Goal: Task Accomplishment & Management: Manage account settings

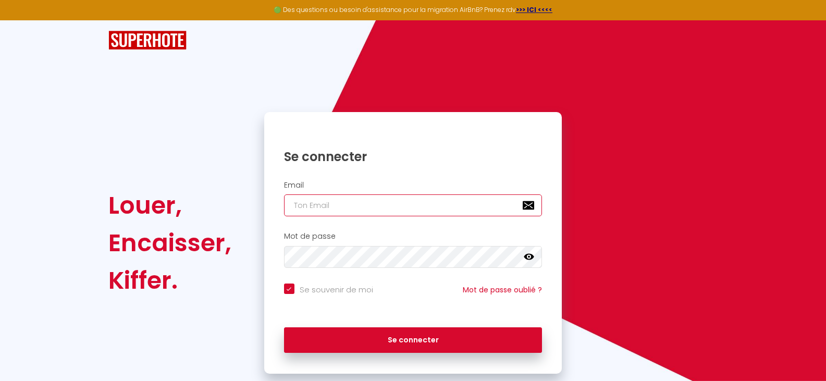
click at [351, 201] on input "email" at bounding box center [413, 205] width 259 height 22
type input "[EMAIL_ADDRESS][DOMAIN_NAME]"
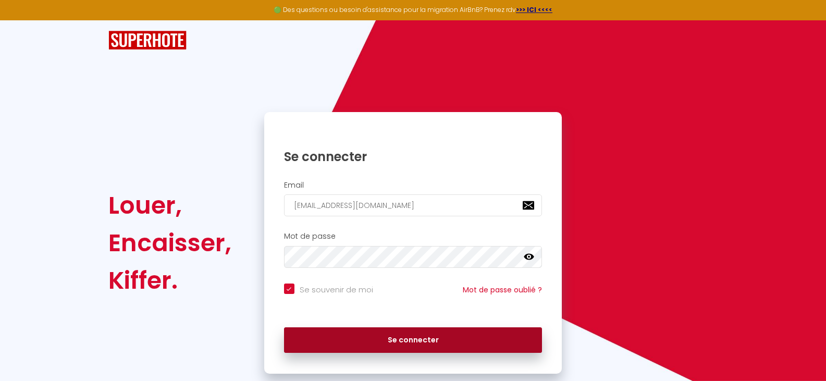
click at [400, 336] on button "Se connecter" at bounding box center [413, 340] width 259 height 26
checkbox input "true"
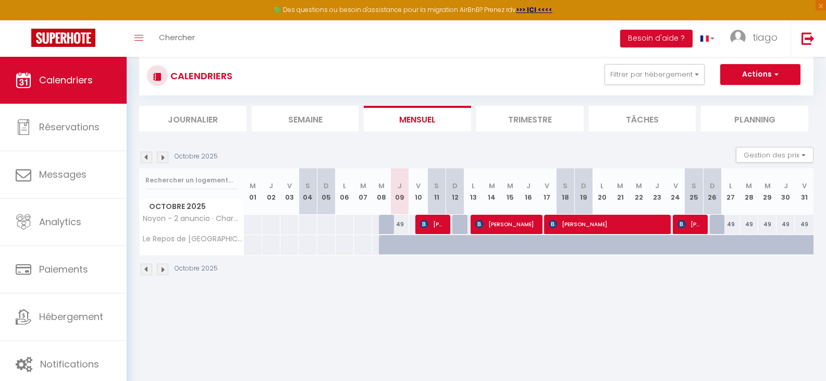
scroll to position [57, 0]
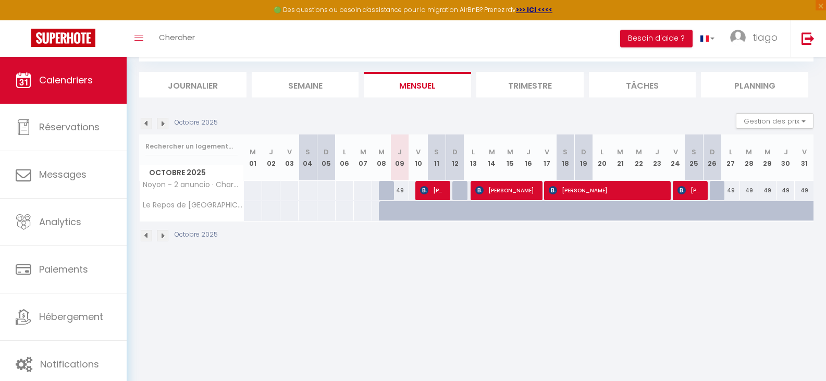
click at [165, 236] on img at bounding box center [162, 235] width 11 height 11
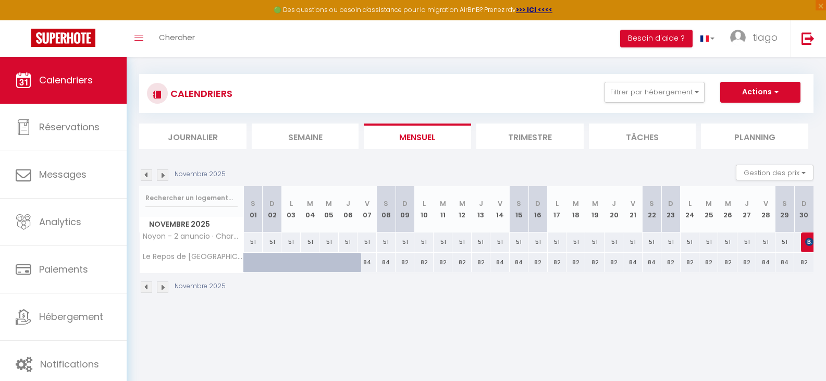
scroll to position [5, 0]
click at [778, 172] on button "Gestion des prix" at bounding box center [775, 173] width 78 height 16
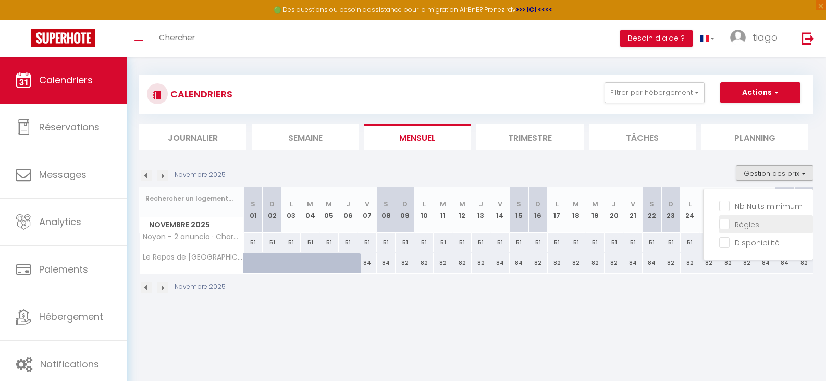
click at [727, 222] on input "Règles" at bounding box center [766, 223] width 94 height 10
checkbox input "true"
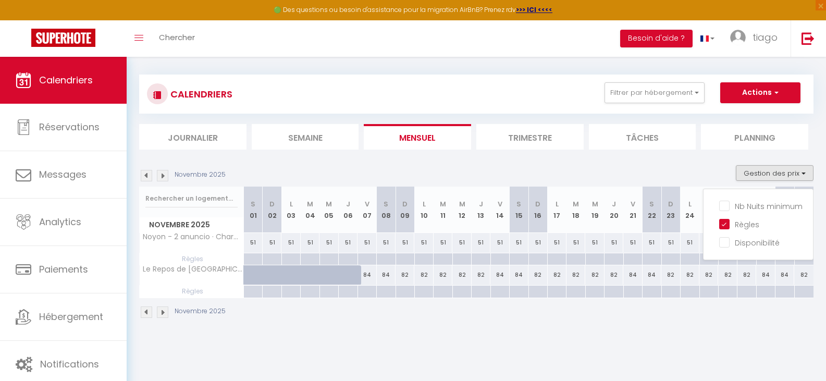
click at [369, 275] on div "84" at bounding box center [367, 274] width 19 height 19
type input "84"
type input "Ven 07 Novembre 2025"
type input "Sam 08 Novembre 2025"
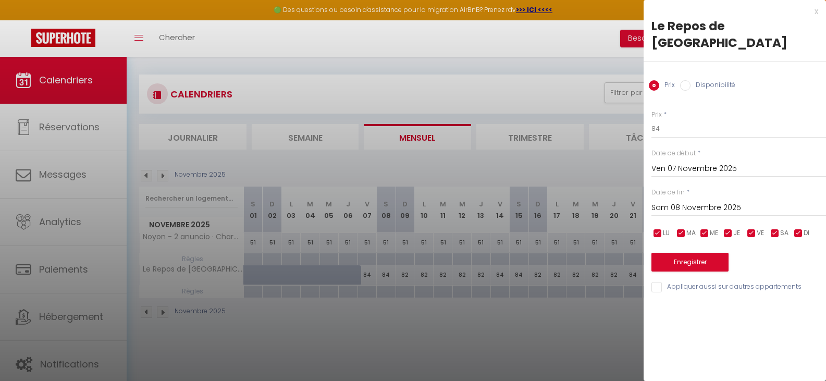
drag, startPoint x: 369, startPoint y: 275, endPoint x: 521, endPoint y: 277, distance: 152.7
click at [520, 277] on div at bounding box center [413, 190] width 826 height 381
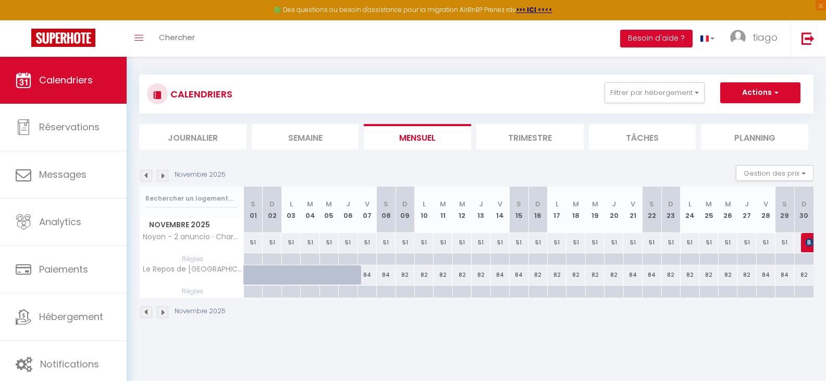
click at [371, 275] on div "84" at bounding box center [367, 274] width 19 height 19
type input "84"
type input "Ven 07 Novembre 2025"
type input "Sam 08 Novembre 2025"
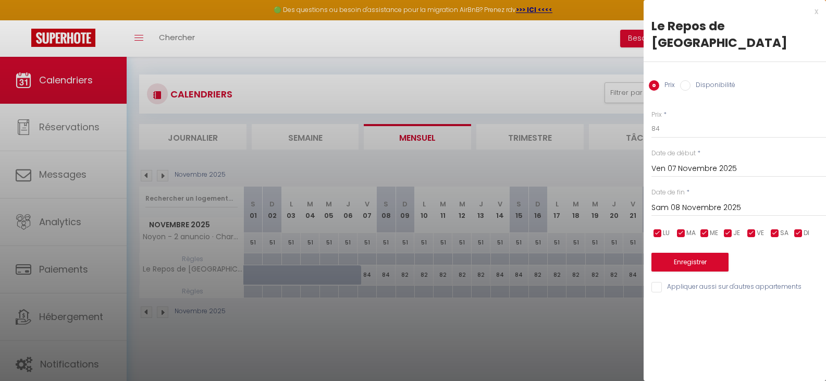
click at [371, 275] on div at bounding box center [413, 190] width 826 height 381
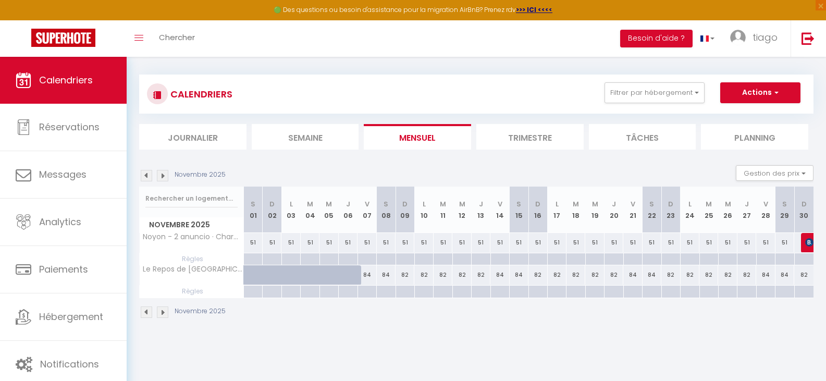
click at [318, 145] on li "Semaine" at bounding box center [305, 137] width 107 height 26
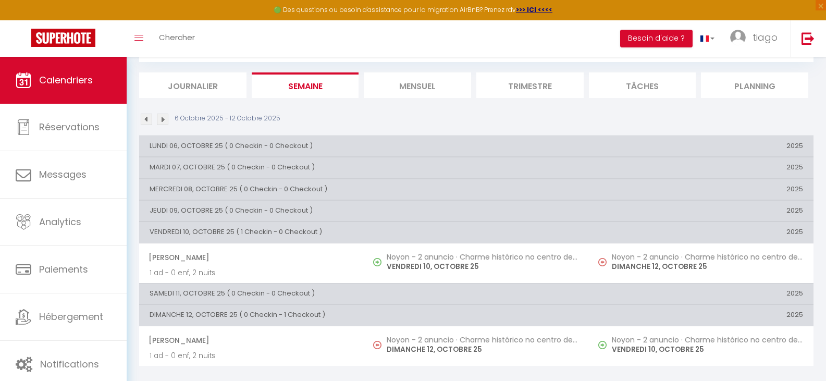
scroll to position [57, 0]
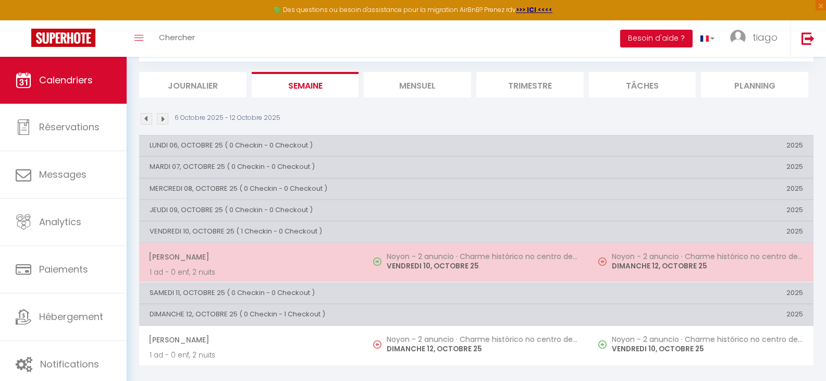
click at [410, 252] on td "Noyon - 2 anuncio · Charme histórico no centro de [GEOGRAPHIC_DATA] VENDREDI 10…" at bounding box center [476, 262] width 225 height 40
select select "OK"
select select "KO"
select select "0"
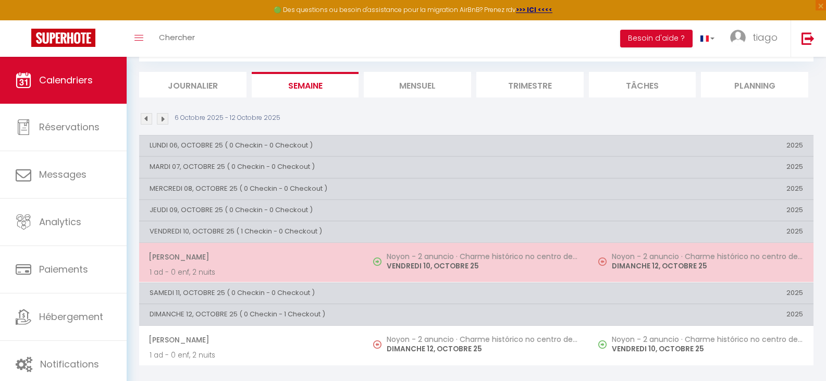
select select "1"
select select
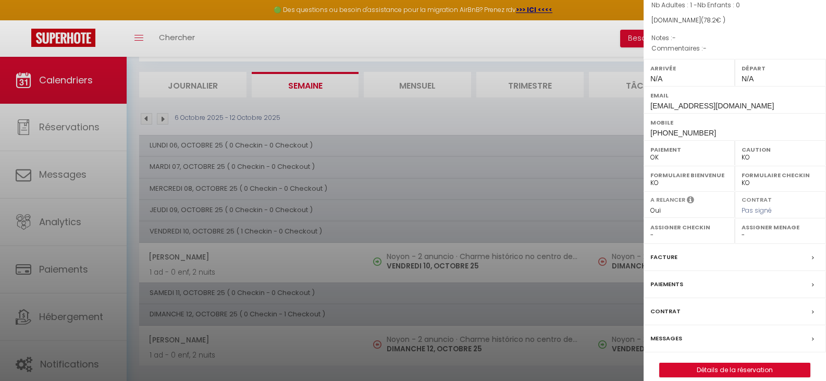
scroll to position [115, 0]
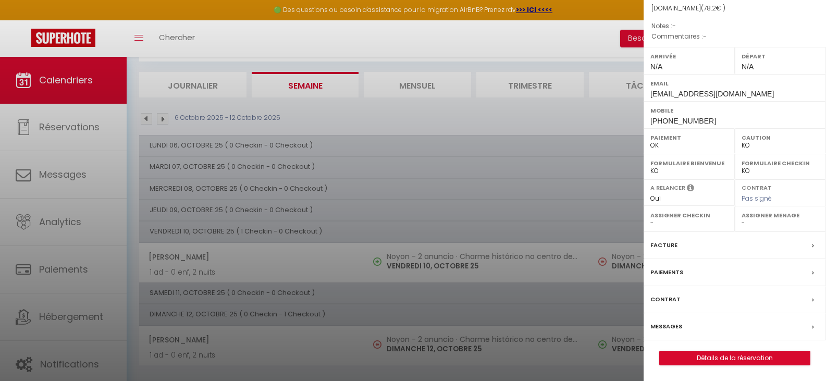
click at [694, 324] on div "Messages" at bounding box center [735, 326] width 182 height 27
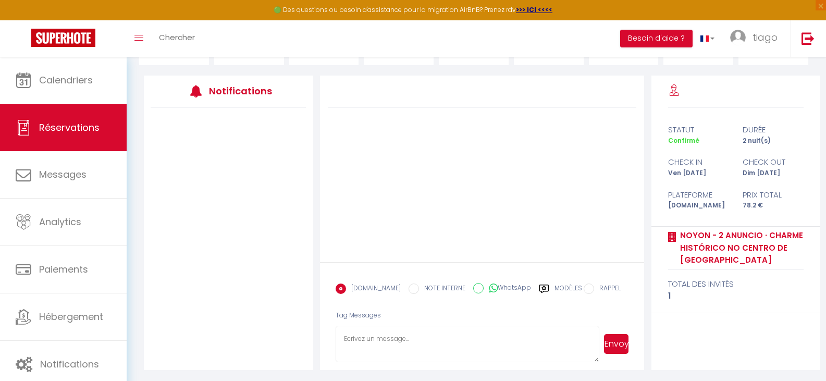
scroll to position [119, 0]
click at [473, 288] on input "WhatsApp" at bounding box center [478, 286] width 10 height 10
radio input "true"
click at [350, 288] on label "[DOMAIN_NAME]" at bounding box center [373, 287] width 55 height 11
click at [346, 288] on input "EMAIL" at bounding box center [341, 287] width 10 height 10
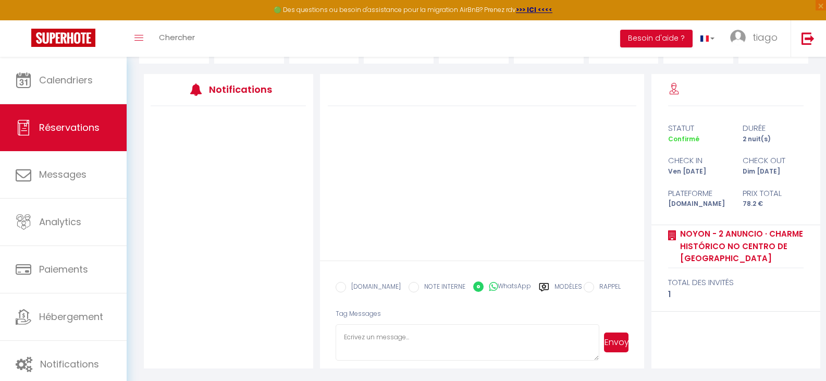
radio input "true"
radio input "false"
click at [569, 287] on label "Modèles" at bounding box center [569, 291] width 28 height 18
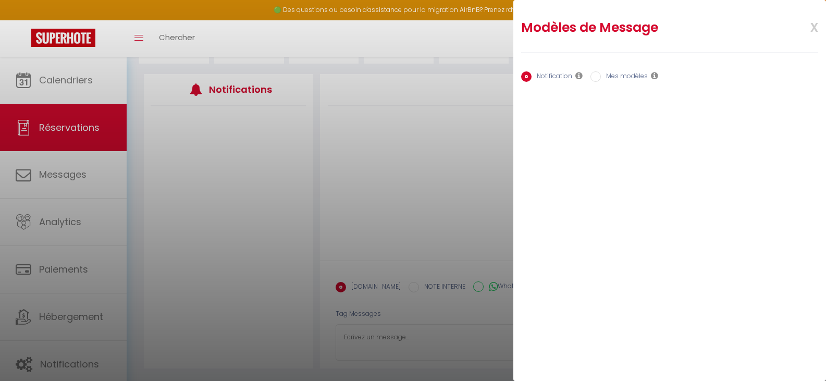
click at [594, 77] on input "Mes modèles" at bounding box center [596, 76] width 10 height 10
radio input "true"
click at [547, 76] on label "Notification" at bounding box center [552, 76] width 41 height 11
click at [532, 76] on input "Notification" at bounding box center [526, 76] width 10 height 10
radio input "true"
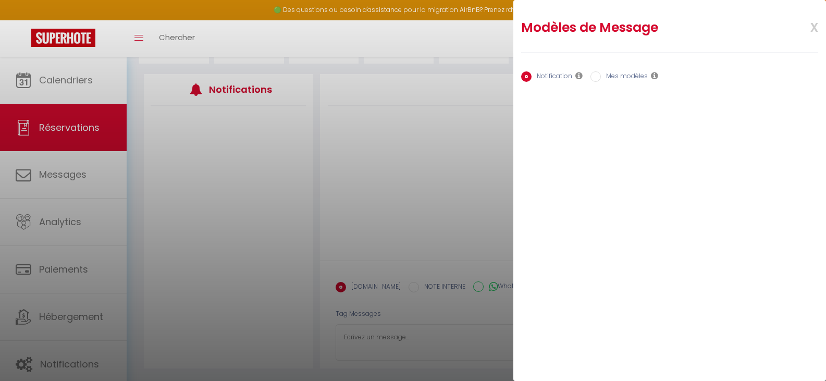
click at [596, 76] on input "Mes modèles" at bounding box center [596, 76] width 10 height 10
radio input "true"
click at [524, 117] on div "Modèles de Message x Notification Mes modèles Nom Message Afficher les shortcod…" at bounding box center [669, 65] width 313 height 131
click at [533, 114] on button "Ajouter" at bounding box center [538, 108] width 35 height 15
click at [549, 221] on button "Annuler" at bounding box center [548, 227] width 38 height 15
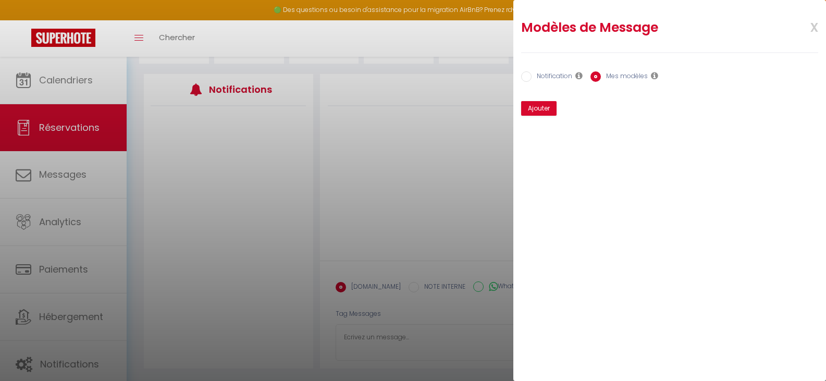
click at [538, 81] on label "Notification" at bounding box center [552, 76] width 41 height 11
click at [532, 81] on input "Notification" at bounding box center [526, 76] width 10 height 10
radio input "true"
radio input "false"
click at [817, 27] on span "x" at bounding box center [801, 26] width 33 height 24
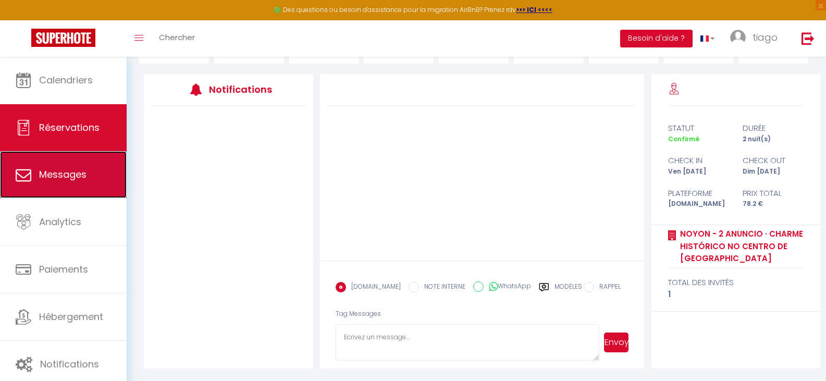
click at [72, 172] on span "Messages" at bounding box center [62, 174] width 47 height 13
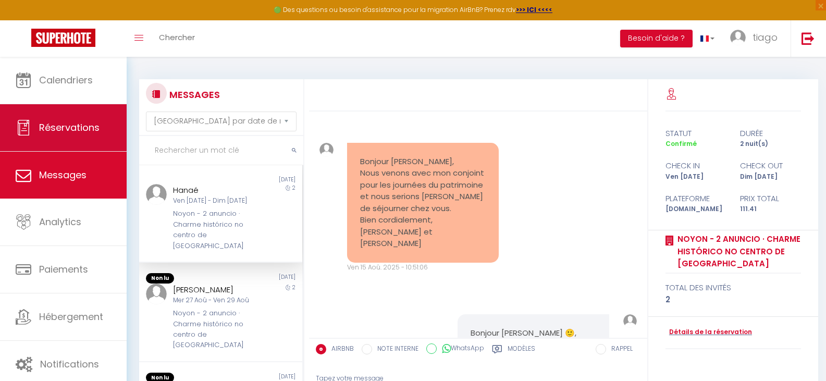
scroll to position [2765, 0]
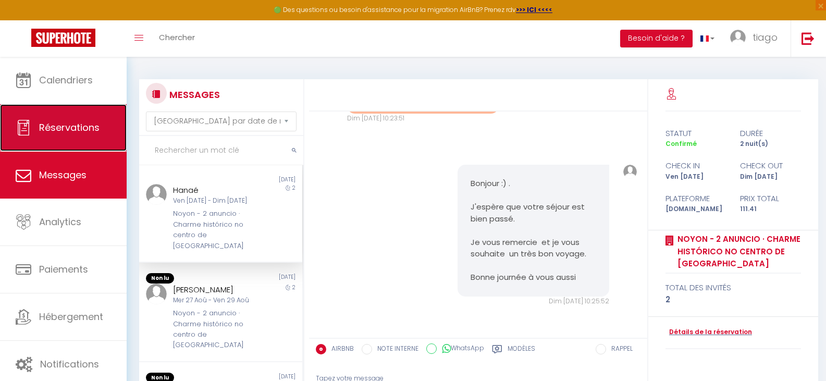
click at [79, 143] on link "Réservations" at bounding box center [63, 127] width 127 height 47
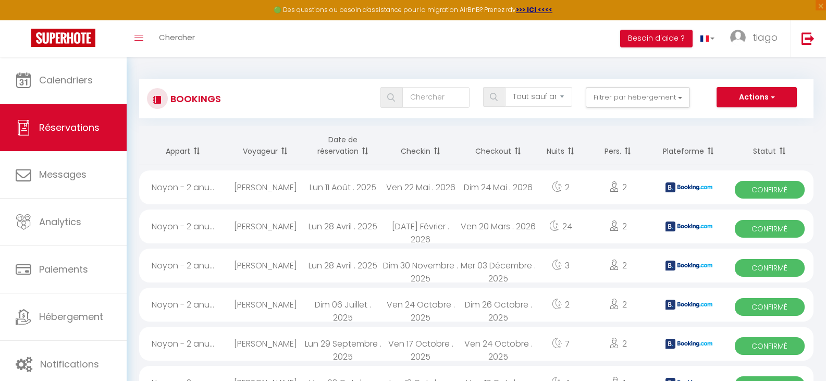
click at [425, 152] on th "Checkin" at bounding box center [421, 145] width 78 height 39
click at [173, 102] on h3 "Bookings" at bounding box center [194, 98] width 53 height 23
click at [68, 128] on span "Réservations" at bounding box center [69, 127] width 60 height 13
click at [665, 101] on button "Filtrer par hébergement" at bounding box center [638, 97] width 104 height 21
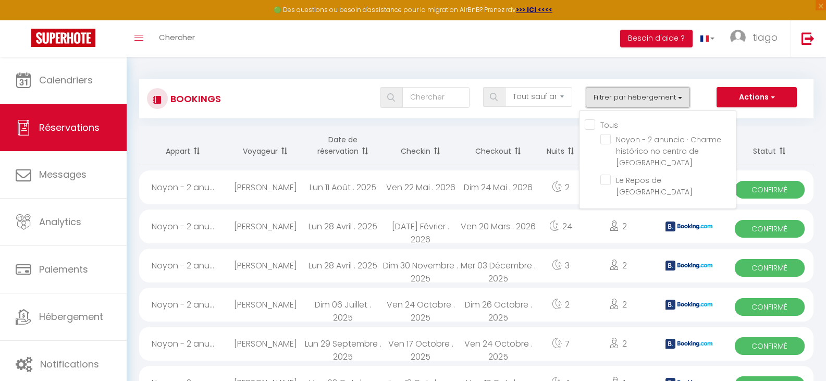
click at [664, 102] on button "Filtrer par hébergement" at bounding box center [638, 97] width 104 height 21
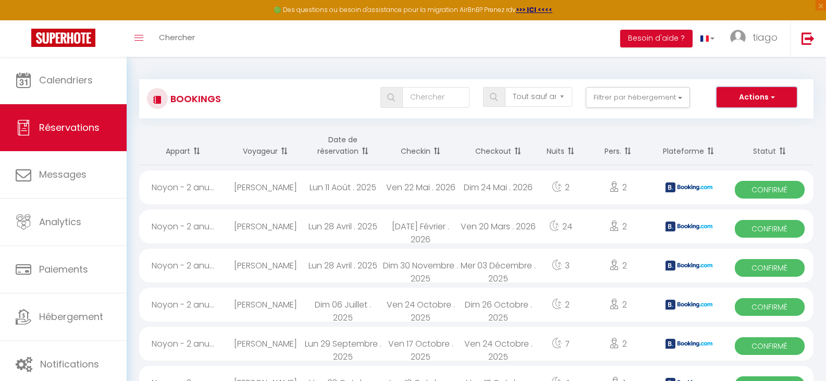
click at [772, 104] on button "Actions" at bounding box center [757, 97] width 80 height 21
click at [772, 101] on span "button" at bounding box center [772, 97] width 6 height 10
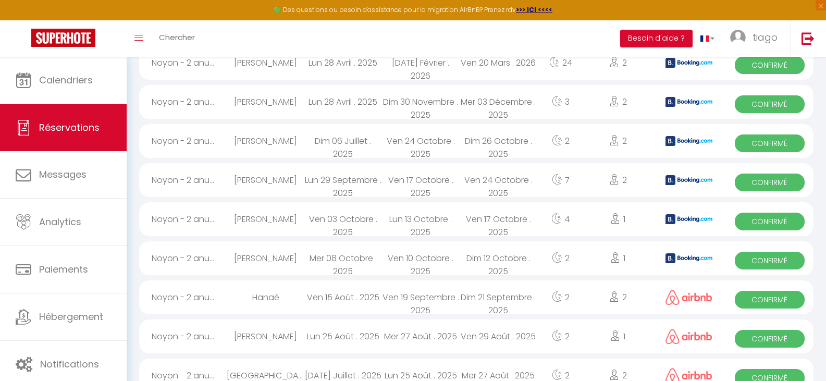
scroll to position [156, 0]
